Goal: Transaction & Acquisition: Book appointment/travel/reservation

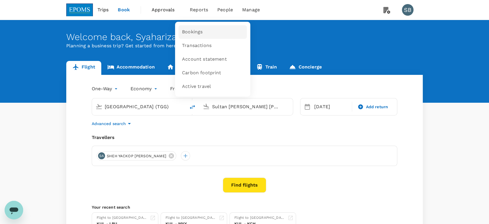
click at [203, 31] on link "Bookings" at bounding box center [213, 32] width 68 height 14
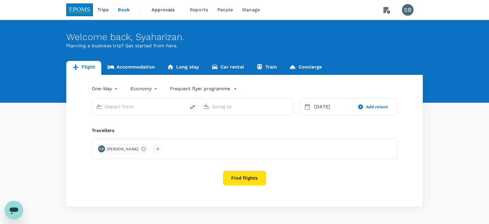
type input "Kuala Terengganu (TGG)"
type input "Sultan Abdul Aziz Shah (SZB)"
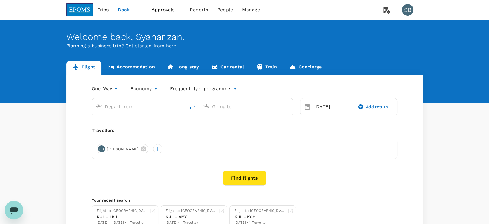
type input "Kuala Terengganu (TGG)"
type input "Sultan Abdul Aziz Shah (SZB)"
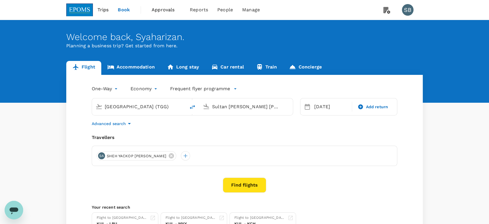
click at [153, 106] on input "Kuala Terengganu (TGG)" at bounding box center [139, 106] width 69 height 9
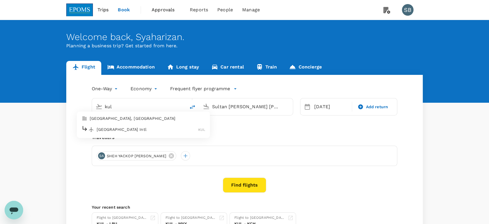
click at [140, 131] on p "Kuala Lumpur Intl" at bounding box center [148, 129] width 102 height 6
type input "Kuala Lumpur Intl (KUL)"
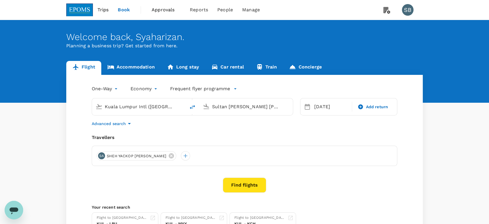
click at [222, 105] on input "Sultan Abdul Aziz Shah (SZB)" at bounding box center [246, 106] width 69 height 9
click at [215, 129] on p "Kota Kinabalu Intl" at bounding box center [255, 129] width 103 height 6
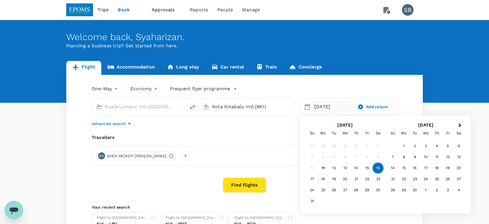
type input "Kota Kinabalu Intl (BKI)"
click at [324, 179] on div "18" at bounding box center [323, 178] width 11 height 11
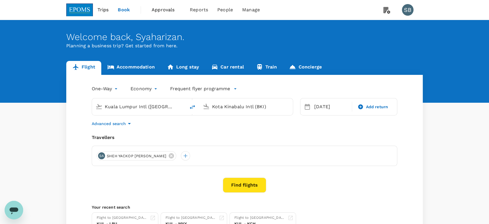
click at [248, 184] on button "Find flights" at bounding box center [244, 184] width 43 height 15
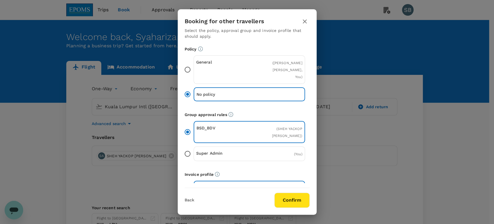
click at [296, 197] on button "Confirm" at bounding box center [292, 199] width 35 height 15
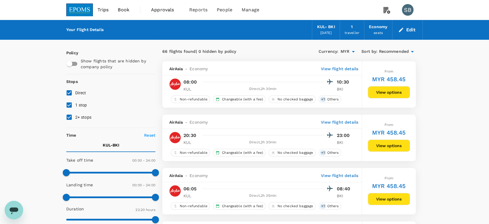
click at [81, 8] on img at bounding box center [79, 9] width 27 height 13
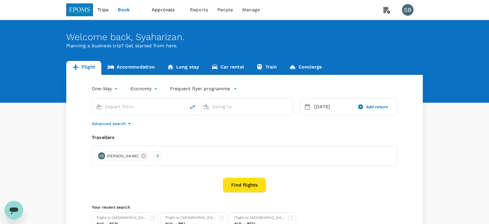
type input "Kuala Lumpur Intl (KUL)"
type input "Miri Intl (MYY)"
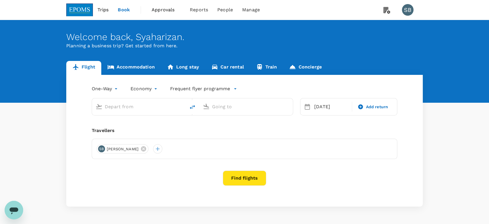
type input "Kuala Lumpur Intl ([GEOGRAPHIC_DATA])"
type input "Kota Kinabalu Intl (BKI)"
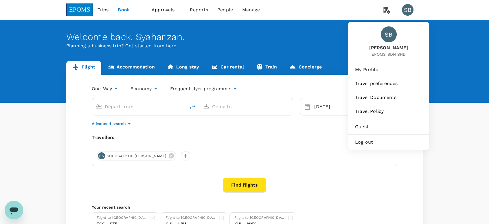
type input "Kuala Lumpur Intl (KUL)"
type input "Kota Kinabalu Intl (BKI)"
click at [406, 12] on div "SB" at bounding box center [408, 10] width 12 height 12
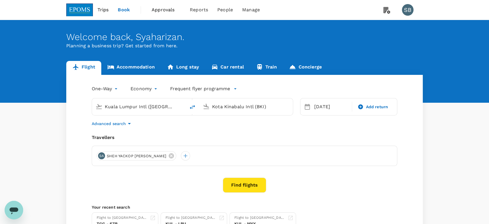
click at [408, 9] on div "SB" at bounding box center [408, 10] width 12 height 12
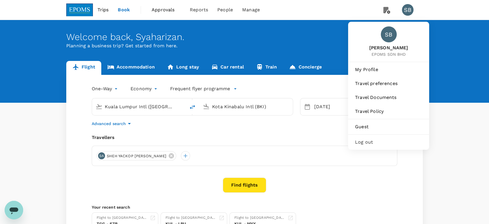
click at [378, 140] on span "Log out" at bounding box center [388, 141] width 67 height 7
